Goal: Communication & Community: Participate in discussion

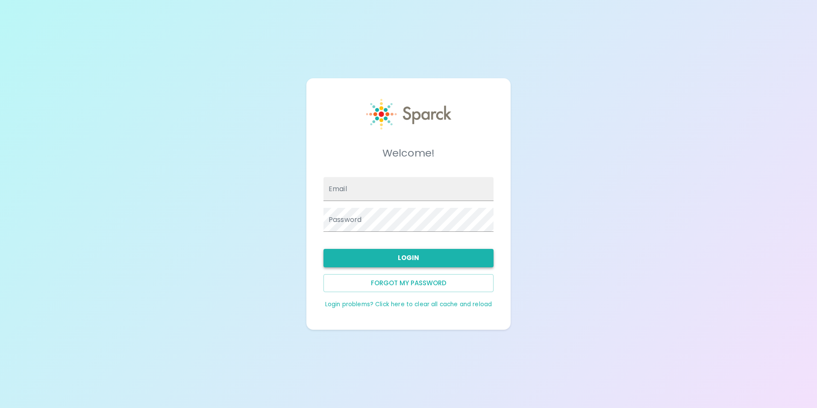
type input "[EMAIL_ADDRESS][DOMAIN_NAME]"
click at [389, 259] on button "Login" at bounding box center [409, 258] width 170 height 18
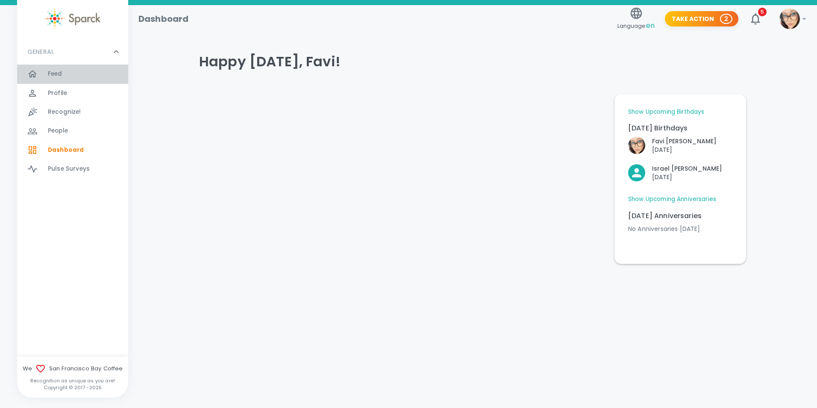
click at [52, 68] on span "Feed 0" at bounding box center [55, 74] width 15 height 12
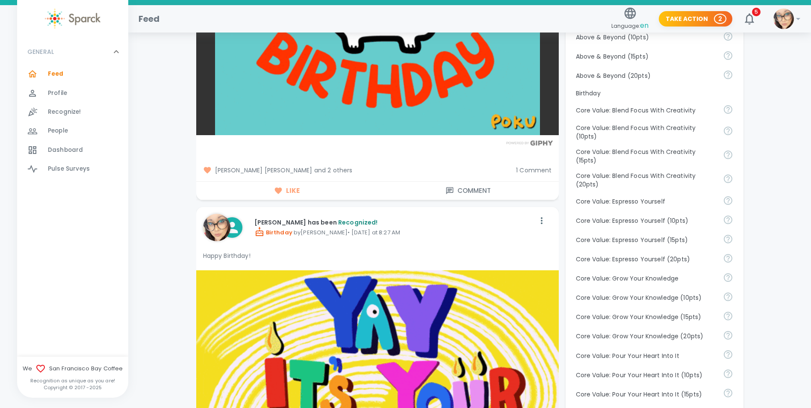
scroll to position [256, 0]
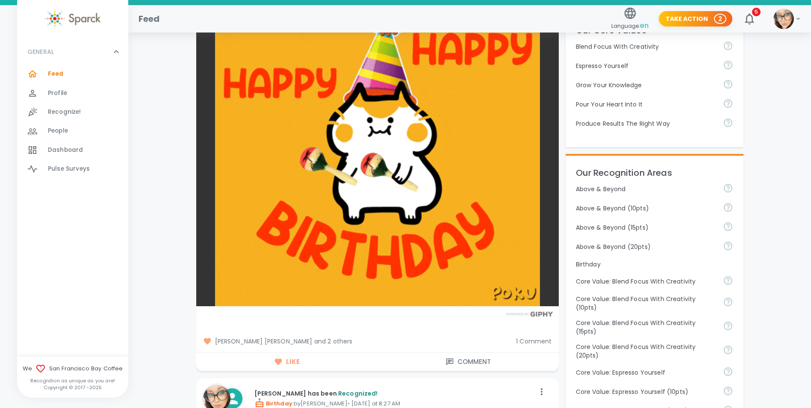
click at [530, 337] on span "1 Comment" at bounding box center [533, 341] width 35 height 9
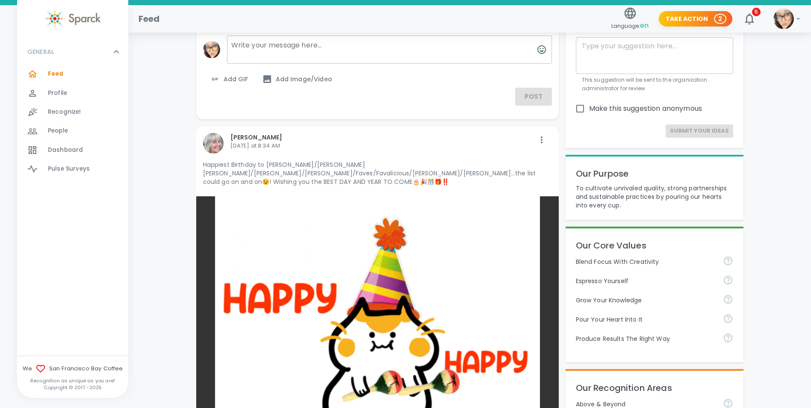
scroll to position [0, 0]
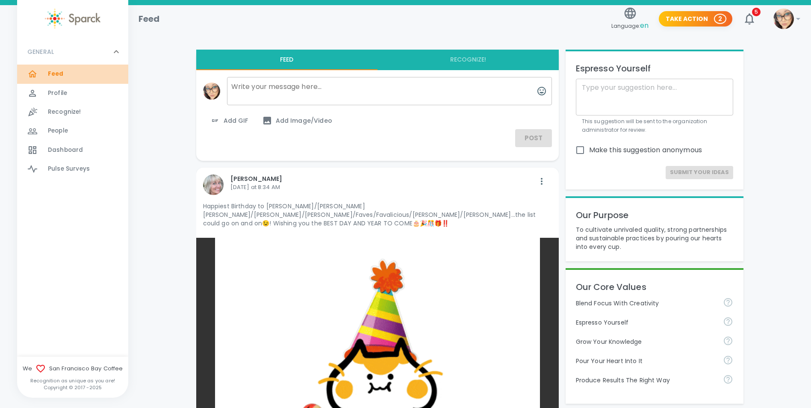
click at [70, 74] on div "Feed 0" at bounding box center [88, 74] width 80 height 12
